Goal: Check status: Check status

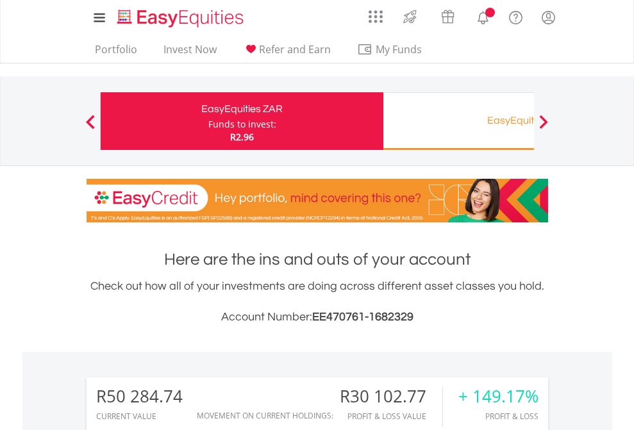
scroll to position [123, 201]
click at [208, 121] on div "Funds to invest:" at bounding box center [242, 124] width 68 height 13
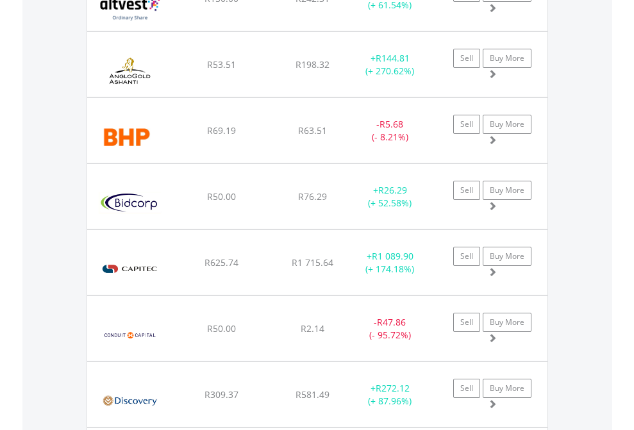
scroll to position [123, 201]
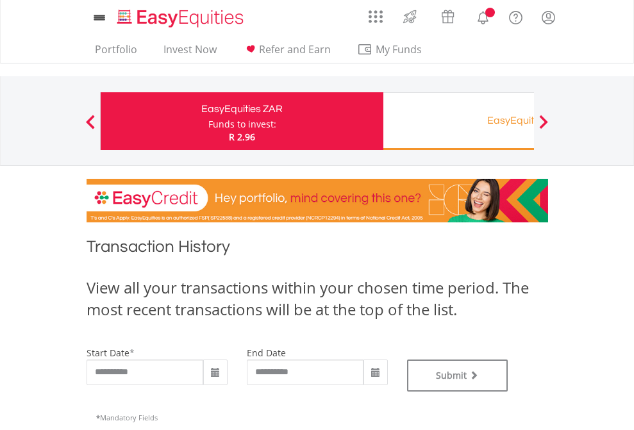
click at [208, 121] on div "Funds to invest:" at bounding box center [242, 124] width 68 height 13
type input "**********"
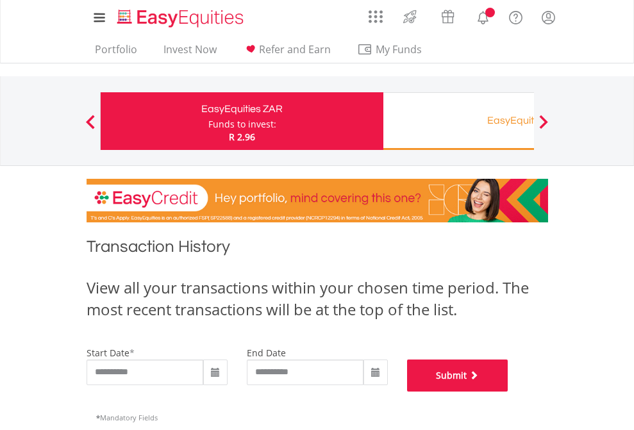
click at [508, 392] on button "Submit" at bounding box center [457, 376] width 101 height 32
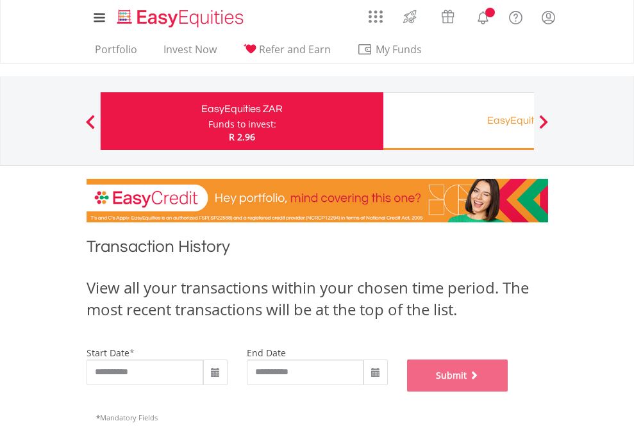
scroll to position [520, 0]
